Goal: Task Accomplishment & Management: Manage account settings

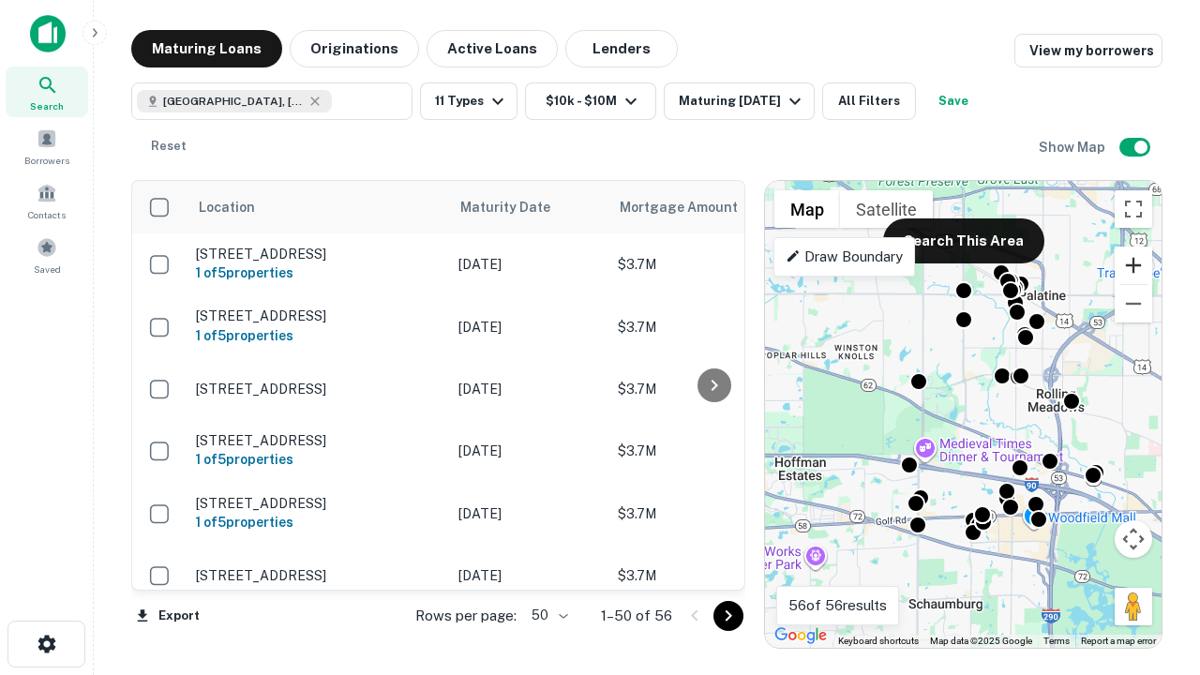
click at [1133, 265] on button "Zoom in" at bounding box center [1133, 265] width 37 height 37
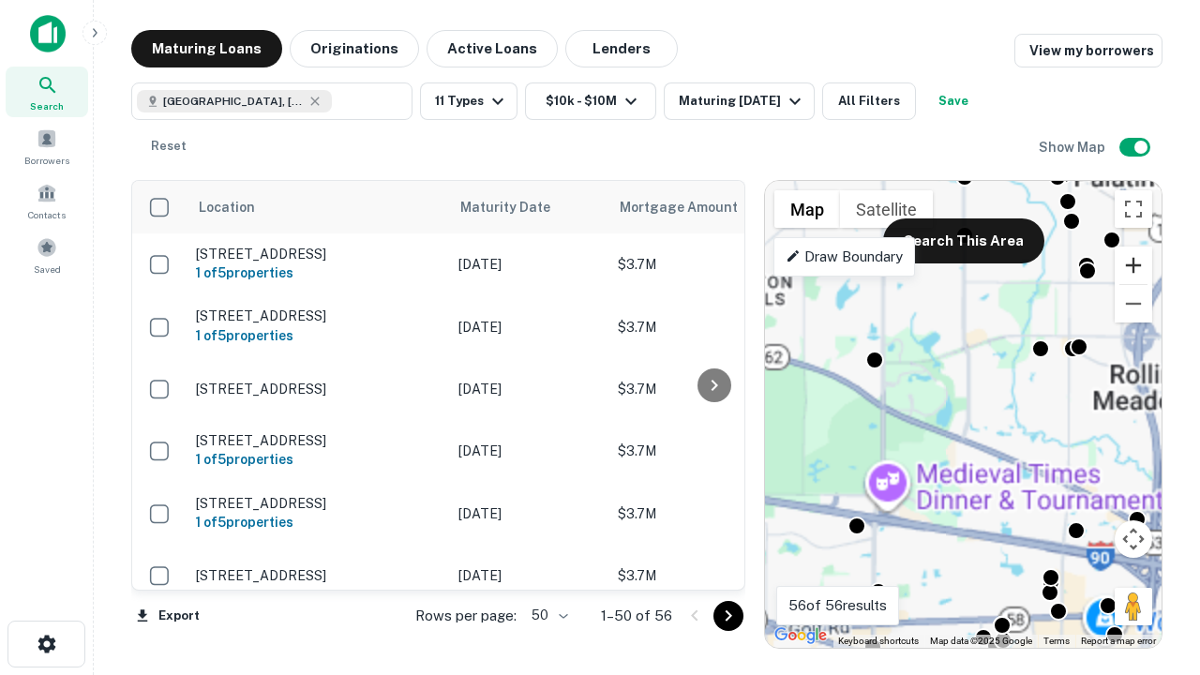
click at [1133, 265] on button "Zoom in" at bounding box center [1133, 265] width 37 height 37
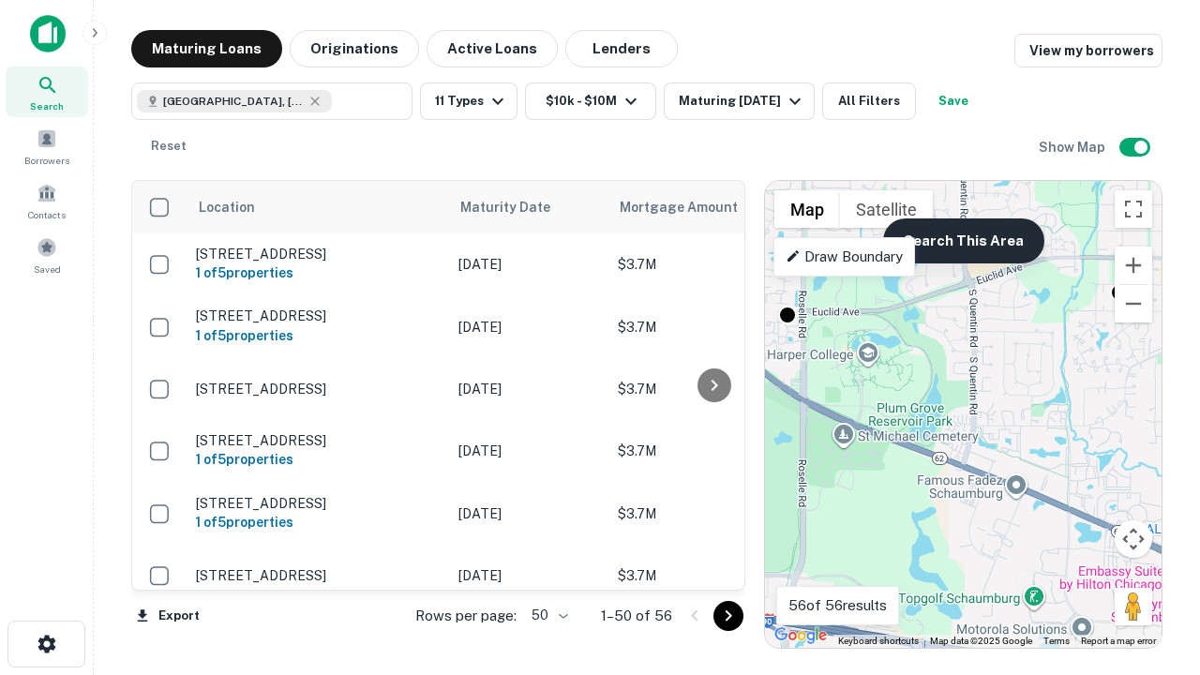
click at [963, 241] on button "Search This Area" at bounding box center [963, 240] width 161 height 45
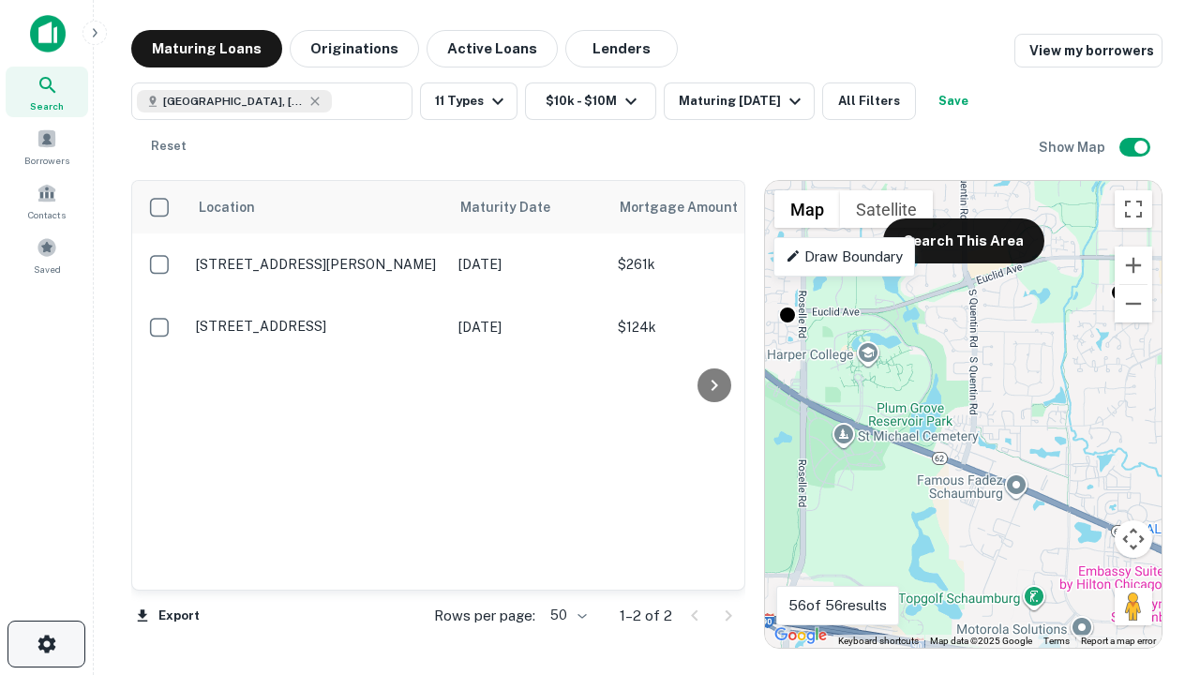
click at [46, 644] on icon "button" at bounding box center [47, 644] width 22 height 22
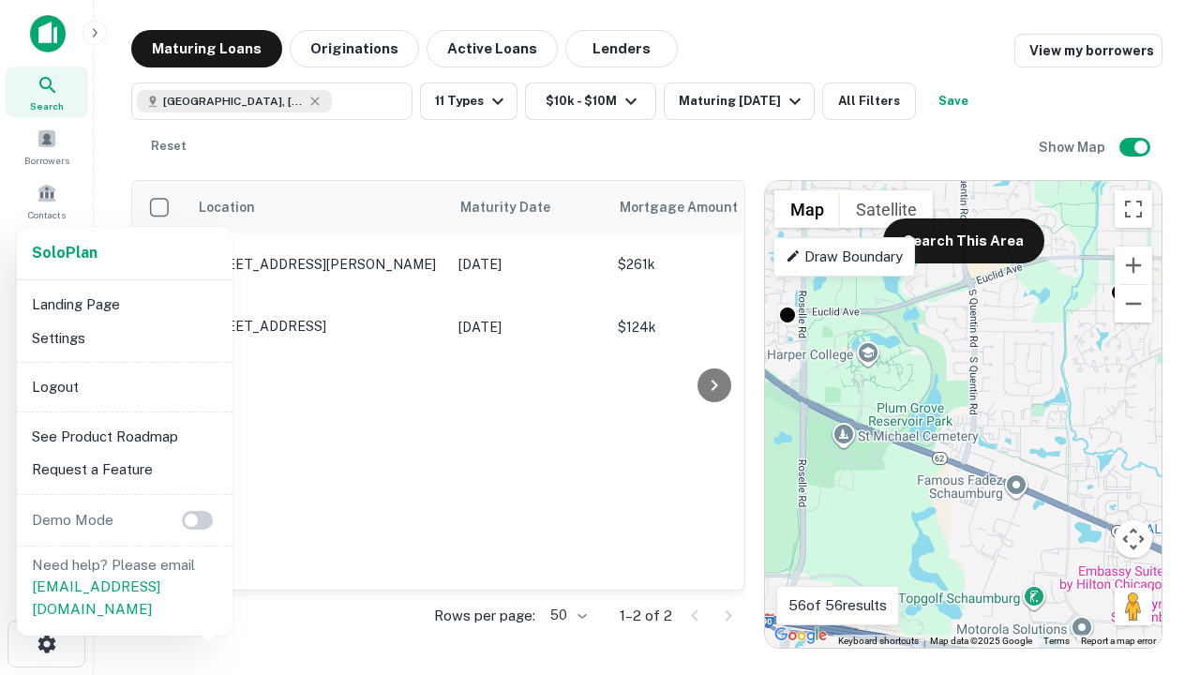
click at [124, 386] on li "Logout" at bounding box center [124, 387] width 201 height 34
